Goal: Task Accomplishment & Management: Use online tool/utility

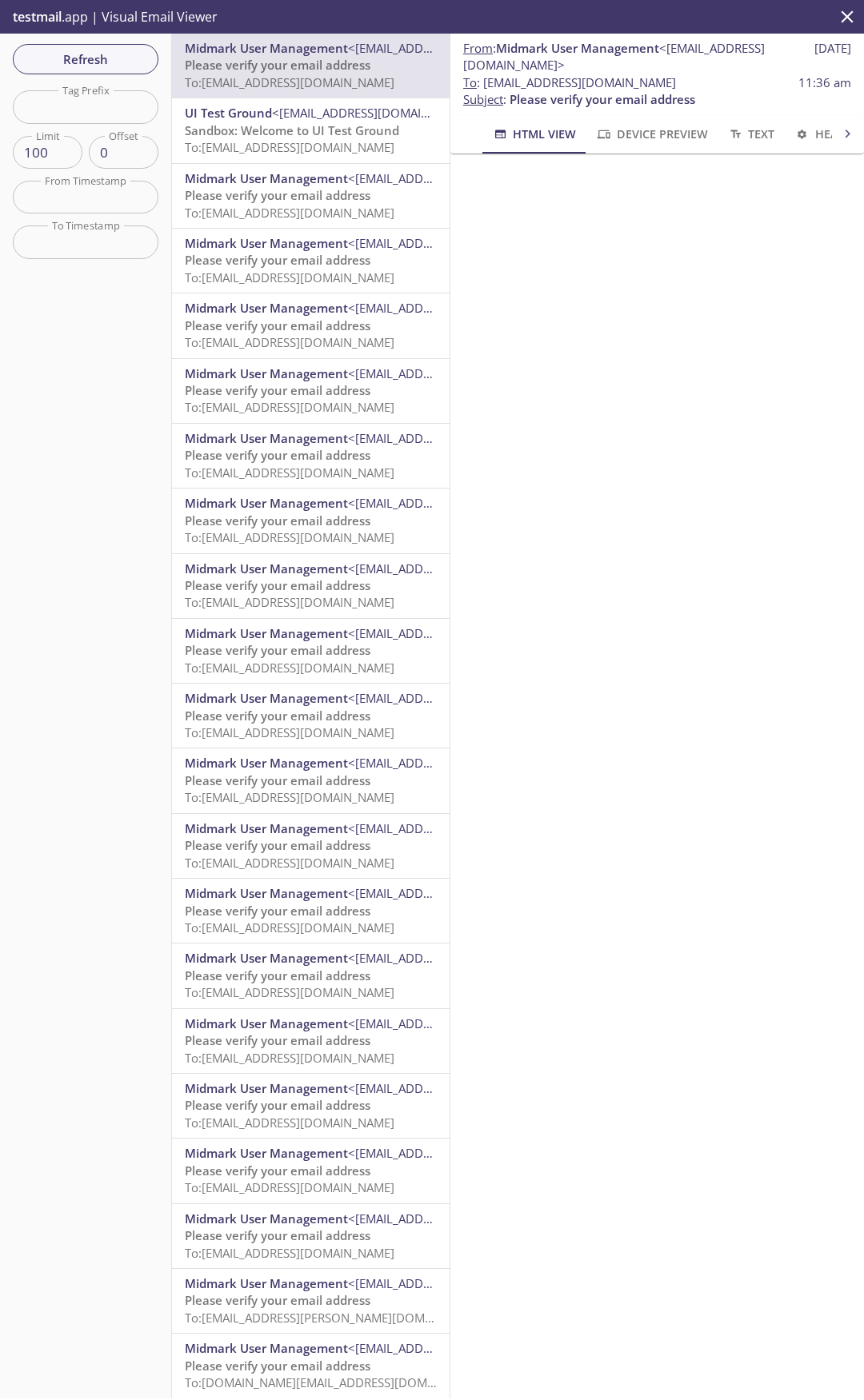
drag, startPoint x: 485, startPoint y: 83, endPoint x: 738, endPoint y: 79, distance: 253.0
click at [738, 79] on span "To : [EMAIL_ADDRESS][DOMAIN_NAME] 11:36 am" at bounding box center [656, 82] width 388 height 16
copy span "[EMAIL_ADDRESS][DOMAIN_NAME]"
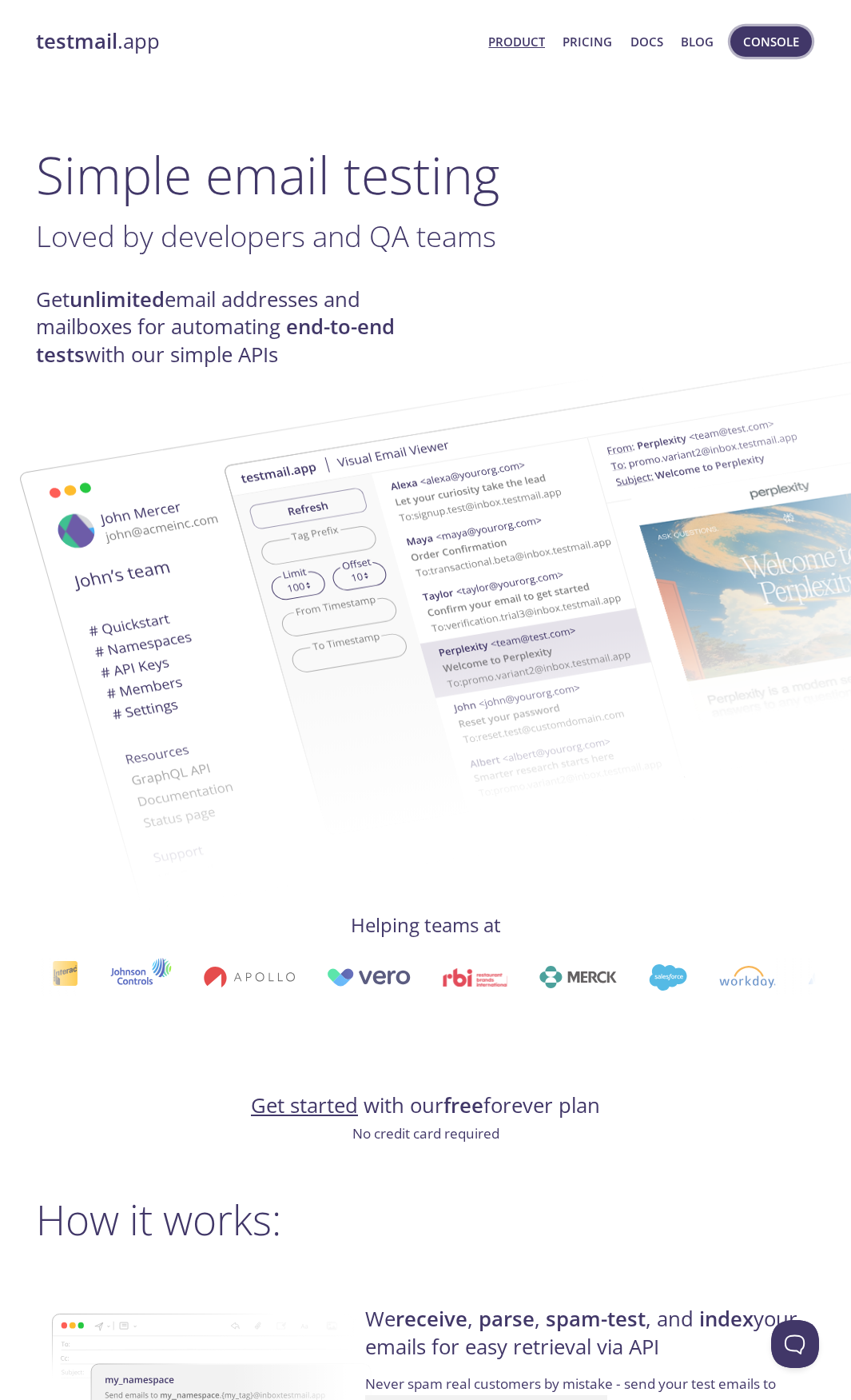
click at [769, 31] on span "Console" at bounding box center [771, 42] width 56 height 21
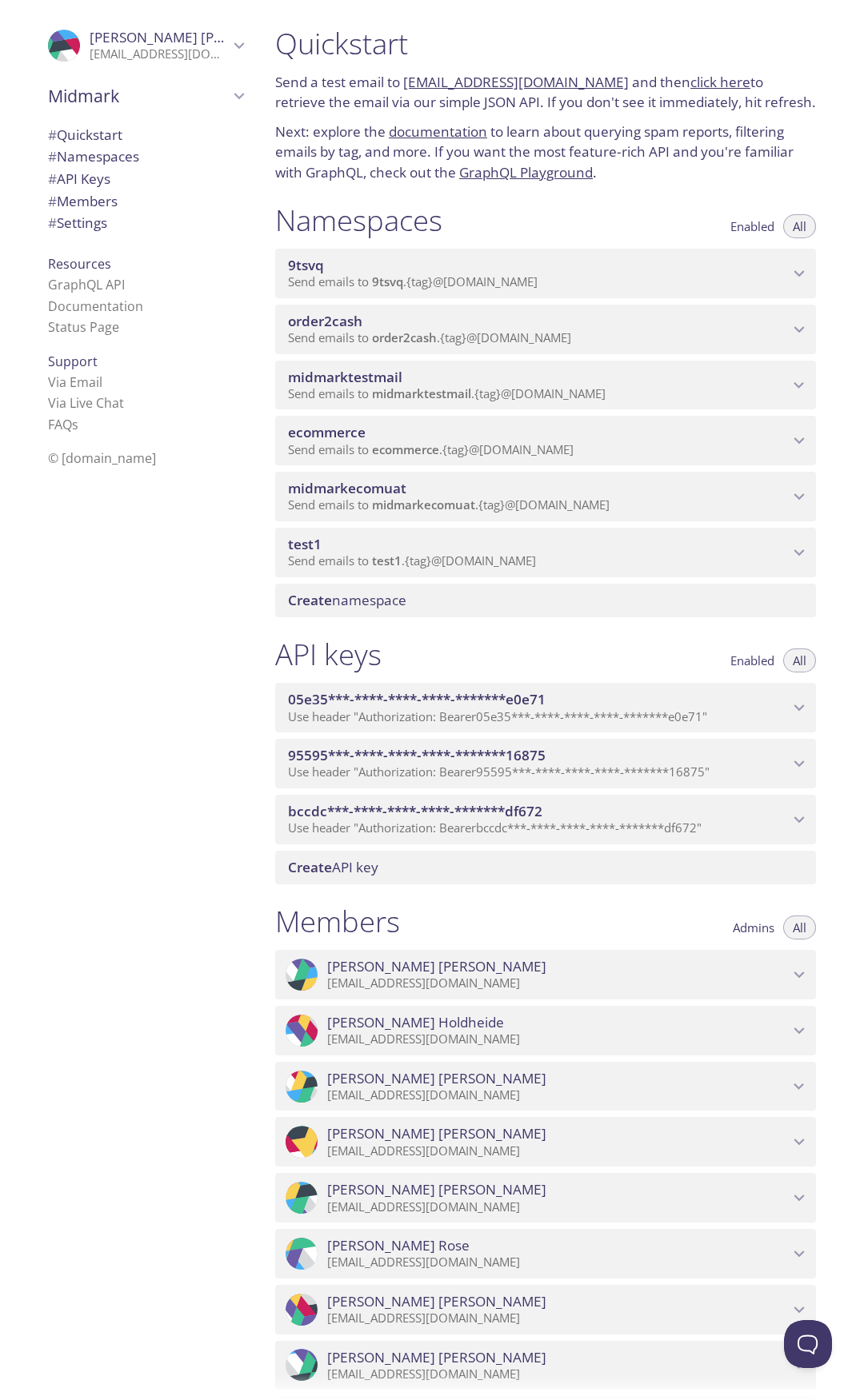
click at [590, 444] on p "Send emails to ecommerce . {tag} @[DOMAIN_NAME]" at bounding box center [538, 450] width 501 height 16
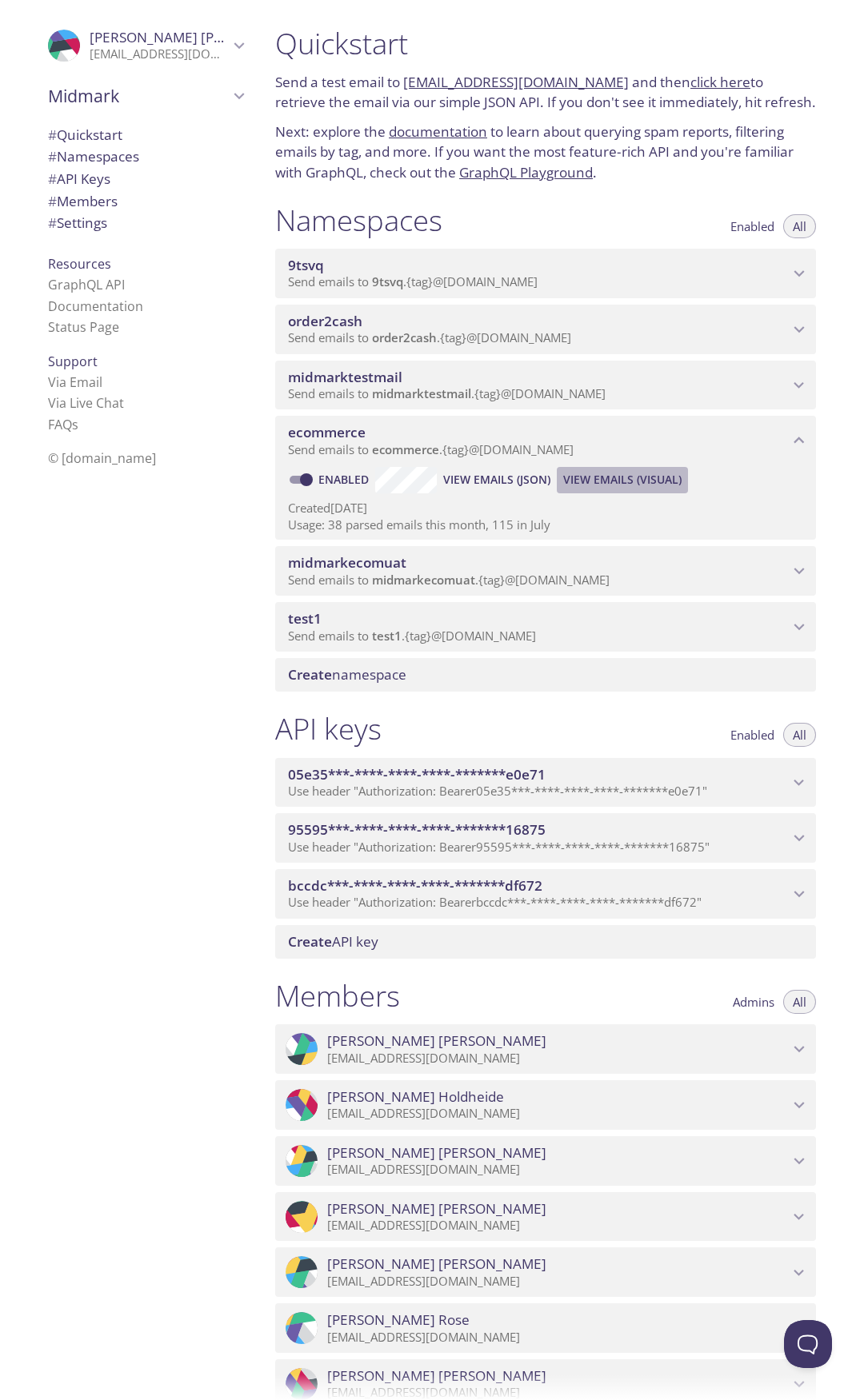
click at [634, 477] on span "View Emails (Visual)" at bounding box center [622, 480] width 118 height 19
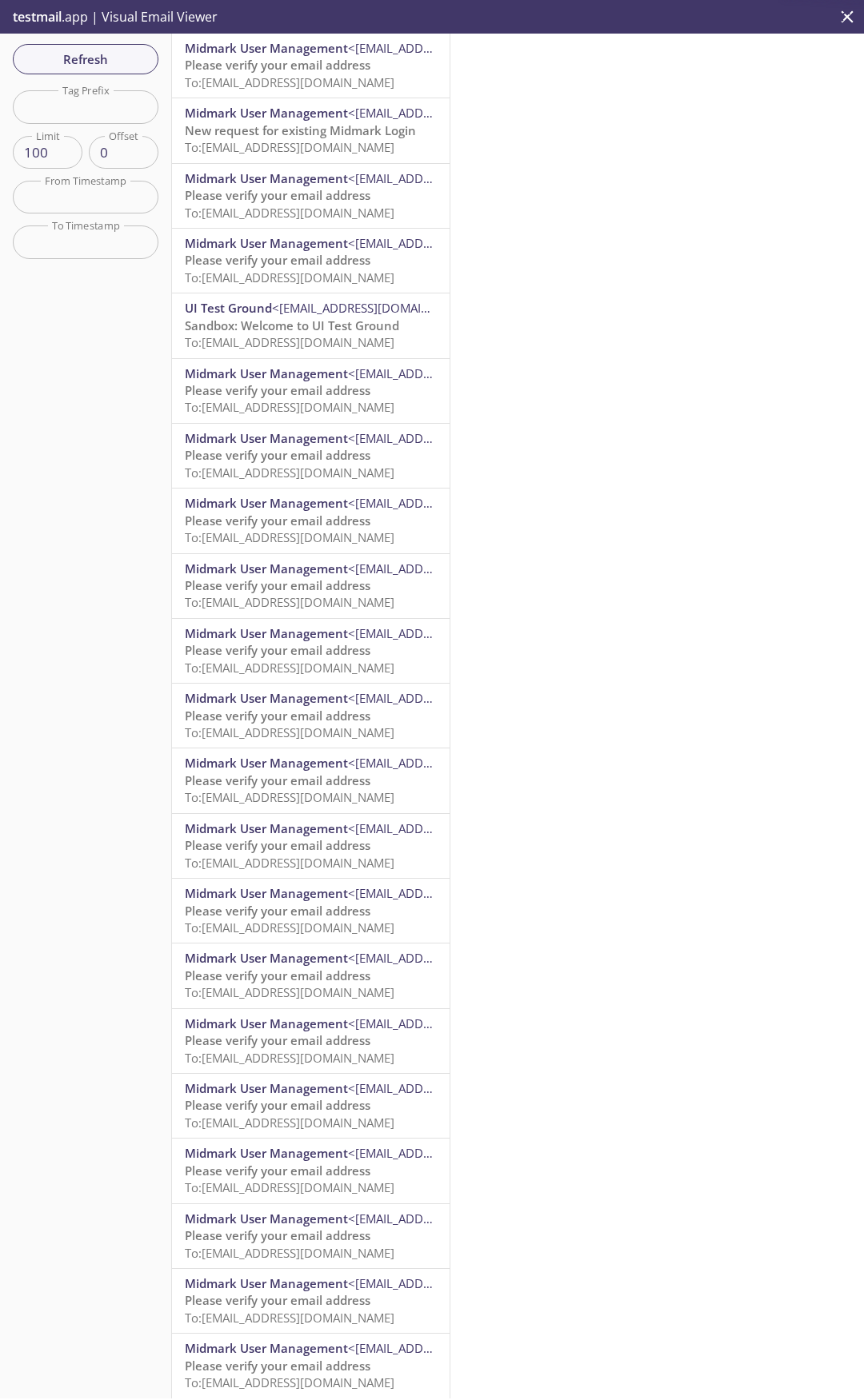
click at [326, 76] on span "To: [EMAIL_ADDRESS][DOMAIN_NAME]" at bounding box center [289, 82] width 209 height 16
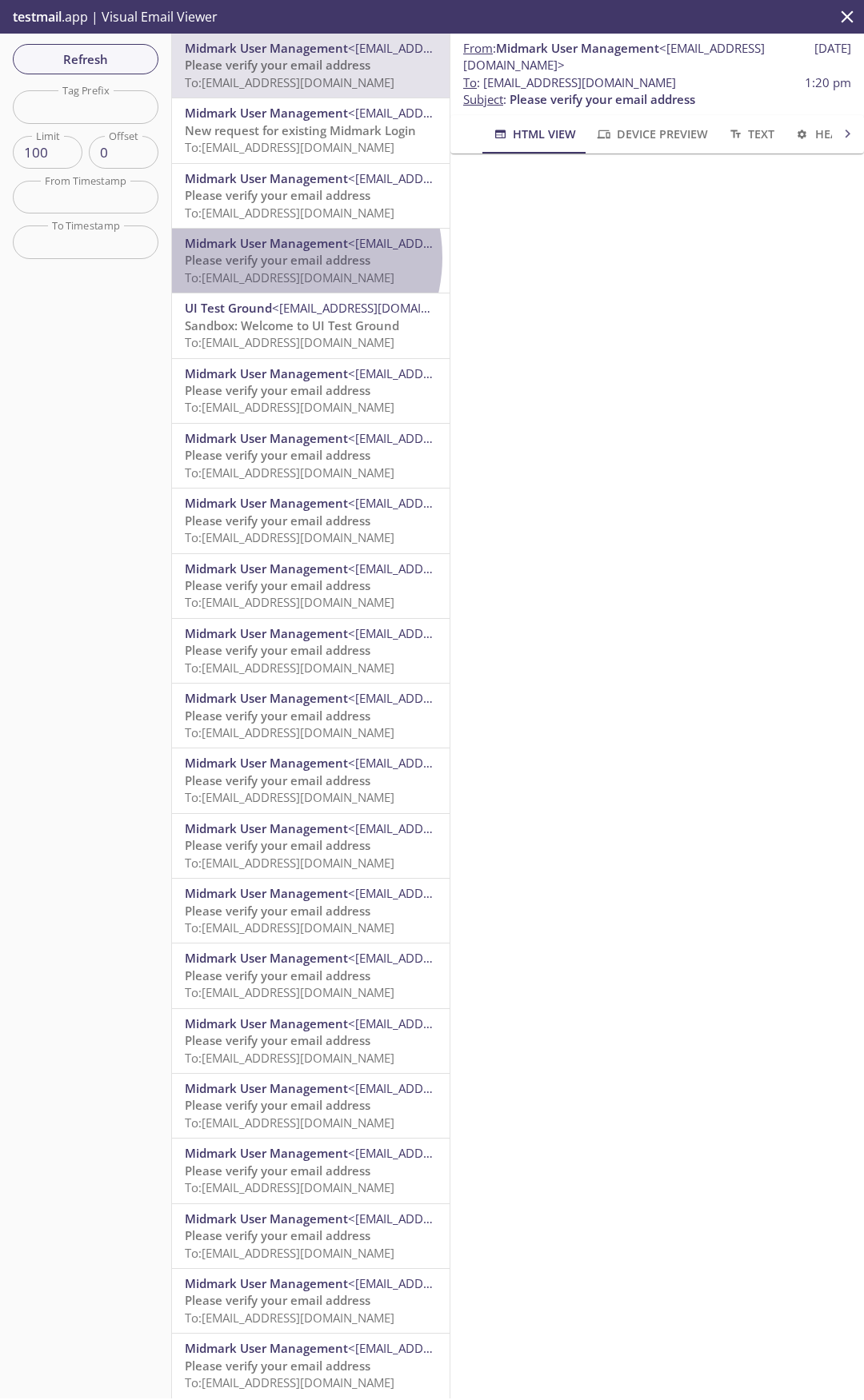
click at [279, 258] on span "Please verify your email address" at bounding box center [278, 260] width 186 height 16
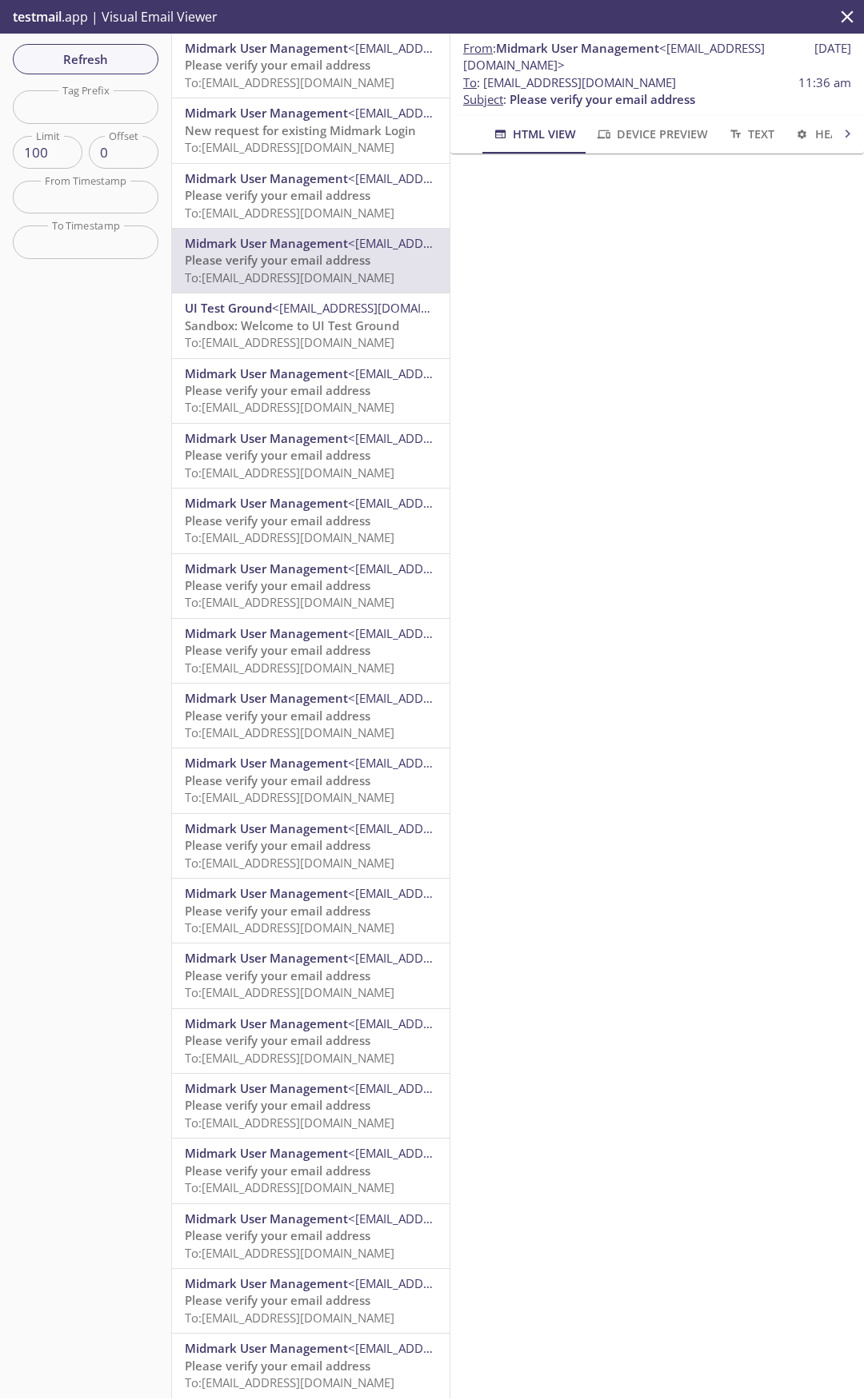
drag, startPoint x: 483, startPoint y: 82, endPoint x: 732, endPoint y: 86, distance: 249.0
click at [732, 86] on span "To : [EMAIL_ADDRESS][DOMAIN_NAME] 11:36 am" at bounding box center [656, 82] width 388 height 16
copy span "[EMAIL_ADDRESS][DOMAIN_NAME]"
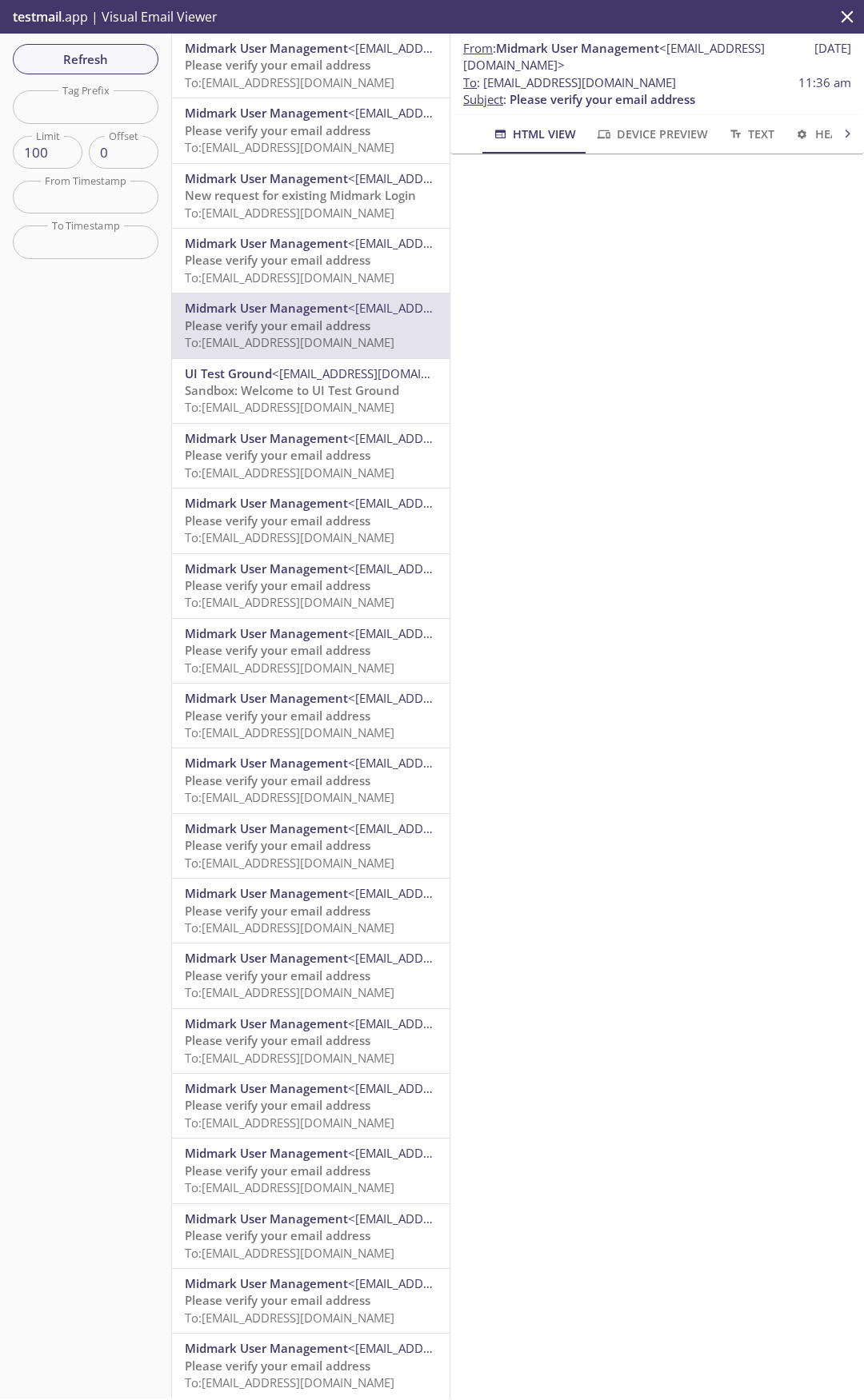
click at [277, 336] on span "To: [EMAIL_ADDRESS][DOMAIN_NAME]" at bounding box center [289, 342] width 209 height 16
copy span "[EMAIL_ADDRESS][DOMAIN_NAME]"
